Goal: Find contact information: Find contact information

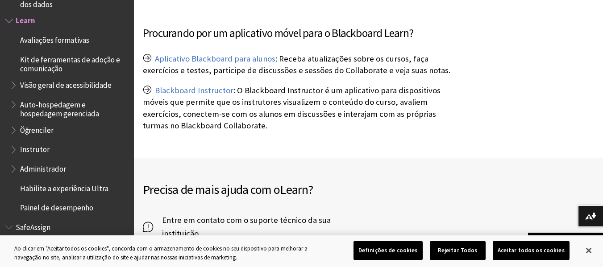
scroll to position [77, 0]
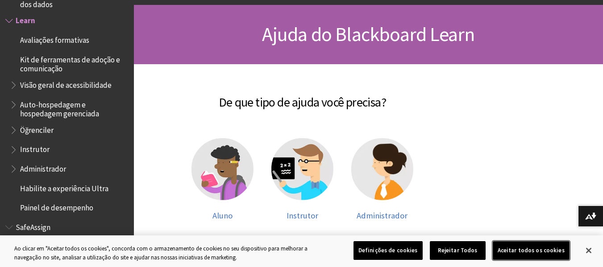
click at [528, 257] on button "Aceitar todos os cookies" at bounding box center [530, 250] width 77 height 19
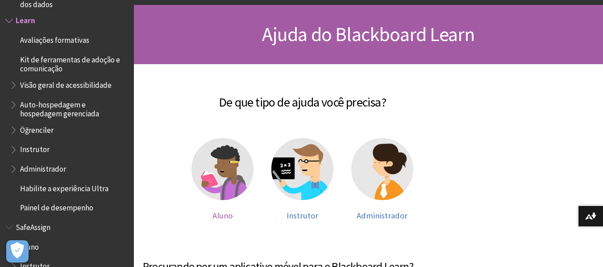
click at [240, 176] on img at bounding box center [222, 169] width 62 height 62
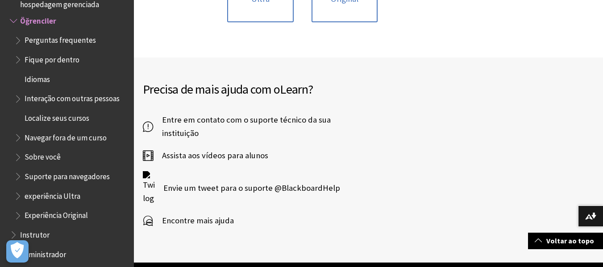
scroll to position [1107, 0]
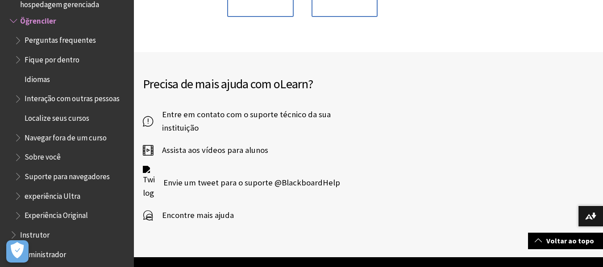
click at [287, 185] on span "Envie um tweet para o suporte @BlackboardHelp" at bounding box center [247, 182] width 186 height 13
click at [236, 121] on span "Entre em contato com o suporte técnico da sua instituição" at bounding box center [251, 121] width 196 height 27
click at [190, 213] on span "Encontre mais ajuda" at bounding box center [193, 215] width 81 height 13
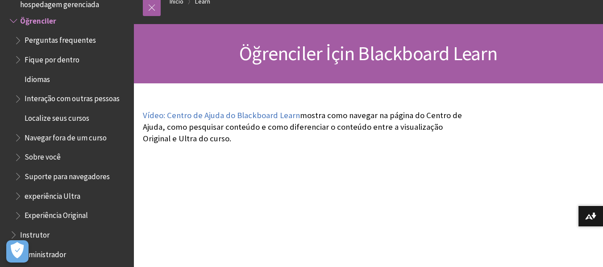
scroll to position [0, 0]
